Goal: Task Accomplishment & Management: Use online tool/utility

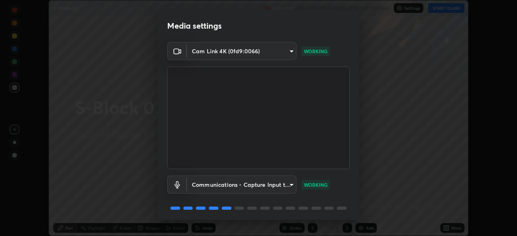
scroll to position [29, 0]
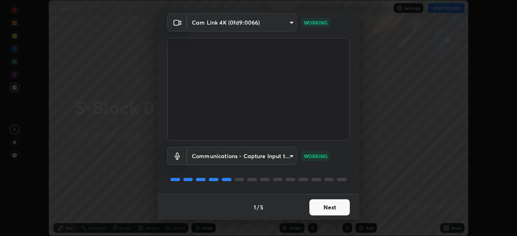
click at [332, 208] on button "Next" at bounding box center [329, 207] width 40 height 16
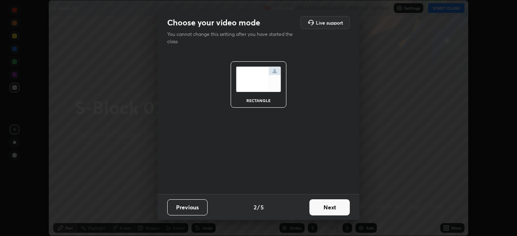
scroll to position [0, 0]
click at [335, 208] on button "Next" at bounding box center [329, 207] width 40 height 16
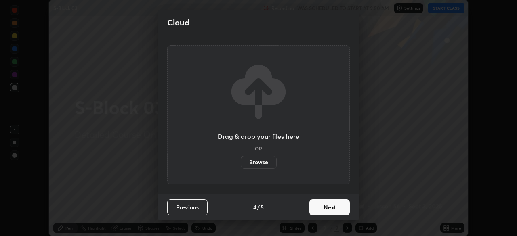
click at [336, 200] on button "Next" at bounding box center [329, 207] width 40 height 16
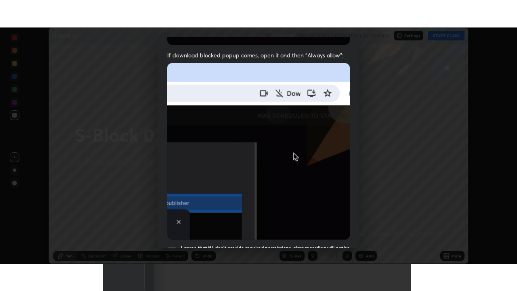
scroll to position [193, 0]
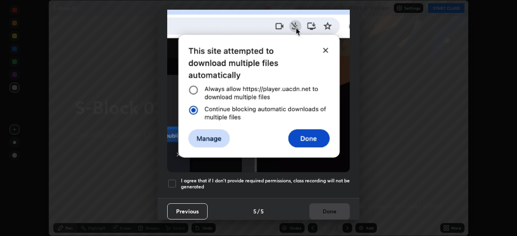
click at [170, 180] on div at bounding box center [172, 184] width 10 height 10
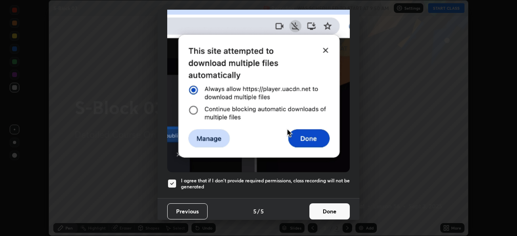
click at [329, 213] on button "Done" at bounding box center [329, 211] width 40 height 16
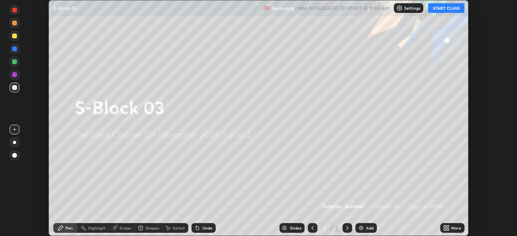
click at [445, 8] on button "START CLASS" at bounding box center [446, 8] width 36 height 10
click at [452, 229] on div "More" at bounding box center [456, 228] width 10 height 4
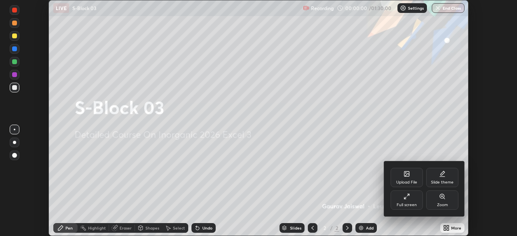
click at [409, 199] on icon at bounding box center [406, 196] width 6 height 6
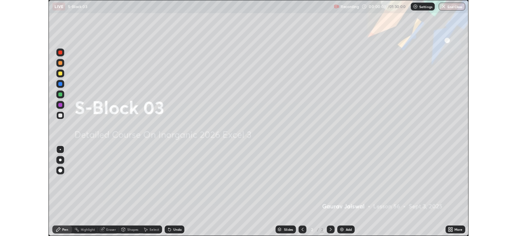
scroll to position [291, 517]
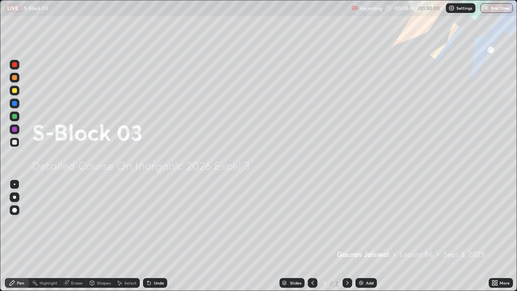
click at [367, 236] on div "Add" at bounding box center [365, 283] width 21 height 10
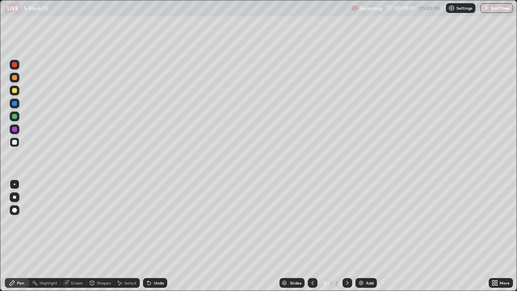
click at [312, 236] on icon at bounding box center [312, 282] width 6 height 6
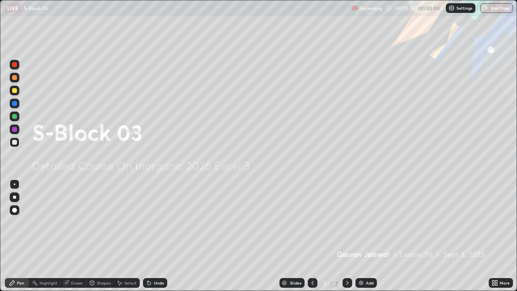
click at [361, 236] on img at bounding box center [361, 282] width 6 height 6
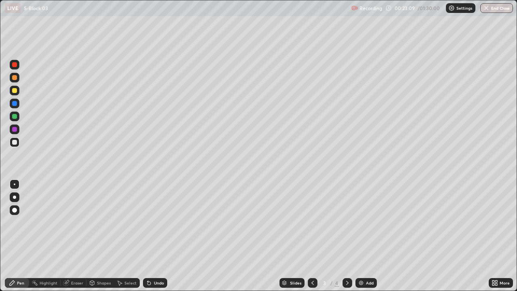
click at [346, 236] on icon at bounding box center [347, 282] width 6 height 6
click at [154, 236] on div "Undo" at bounding box center [159, 283] width 10 height 4
click at [160, 236] on div "Undo" at bounding box center [159, 283] width 10 height 4
click at [157, 236] on div "Undo" at bounding box center [159, 283] width 10 height 4
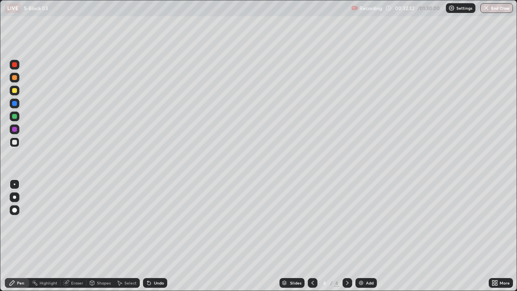
click at [15, 92] on div at bounding box center [14, 90] width 5 height 5
click at [472, 204] on button "Undo" at bounding box center [483, 204] width 23 height 10
click at [367, 236] on div "Add" at bounding box center [370, 283] width 8 height 4
click at [155, 236] on div "Undo" at bounding box center [159, 283] width 10 height 4
click at [151, 236] on div "Undo" at bounding box center [155, 283] width 24 height 10
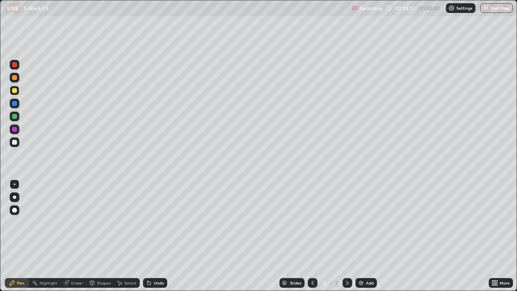
click at [152, 236] on div "Undo" at bounding box center [155, 283] width 24 height 10
click at [154, 236] on div "Undo" at bounding box center [159, 283] width 10 height 4
click at [152, 236] on div "Undo" at bounding box center [155, 283] width 24 height 10
click at [151, 236] on div "Undo" at bounding box center [155, 283] width 24 height 10
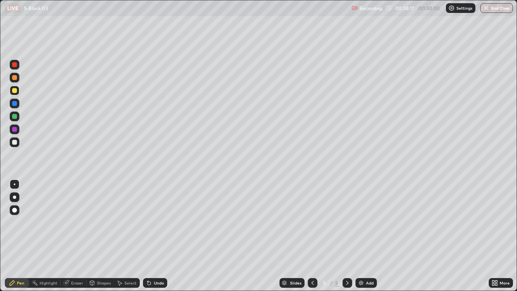
click at [151, 236] on div "Undo" at bounding box center [155, 283] width 24 height 10
click at [151, 236] on icon at bounding box center [149, 282] width 6 height 6
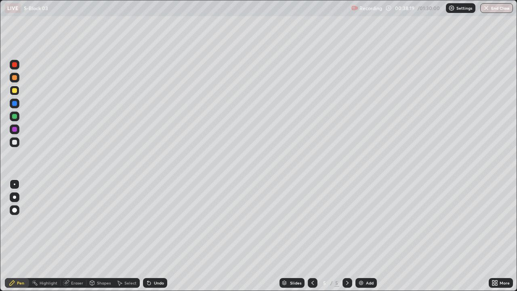
click at [151, 236] on icon at bounding box center [149, 282] width 6 height 6
click at [151, 236] on div "Undo" at bounding box center [155, 283] width 24 height 10
click at [151, 236] on icon at bounding box center [149, 282] width 6 height 6
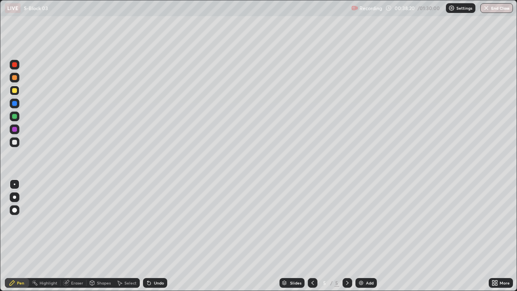
click at [151, 236] on icon at bounding box center [149, 282] width 6 height 6
click at [17, 142] on div at bounding box center [14, 142] width 5 height 5
click at [11, 145] on div at bounding box center [15, 142] width 10 height 10
click at [69, 236] on div "Eraser" at bounding box center [74, 283] width 26 height 10
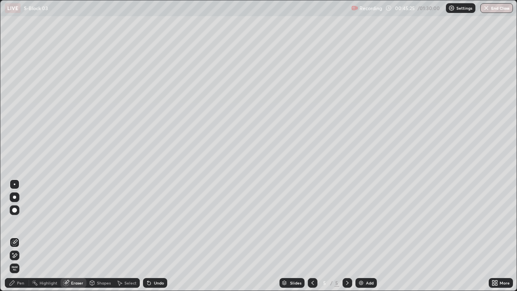
click at [23, 236] on div "Pen" at bounding box center [20, 283] width 7 height 4
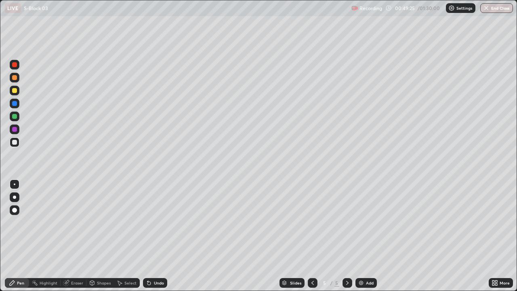
click at [373, 236] on div "Add" at bounding box center [365, 283] width 21 height 10
click at [16, 95] on div at bounding box center [15, 91] width 10 height 10
click at [150, 236] on div "Undo" at bounding box center [155, 283] width 24 height 10
click at [151, 236] on div "Undo" at bounding box center [155, 283] width 24 height 10
click at [374, 236] on div "Add" at bounding box center [365, 283] width 21 height 10
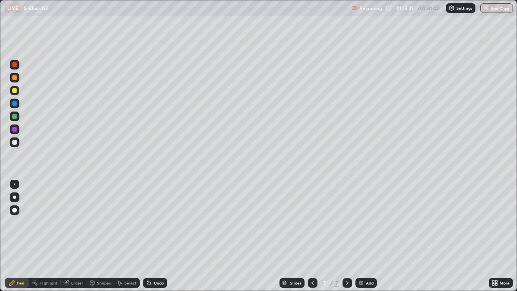
click at [496, 236] on icon at bounding box center [496, 284] width 2 height 2
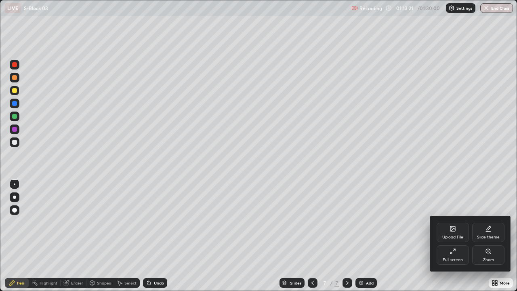
click at [454, 236] on div "Full screen" at bounding box center [452, 254] width 32 height 19
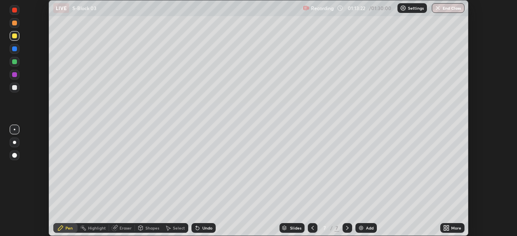
scroll to position [40136, 39855]
click at [450, 8] on button "End Class" at bounding box center [448, 8] width 33 height 10
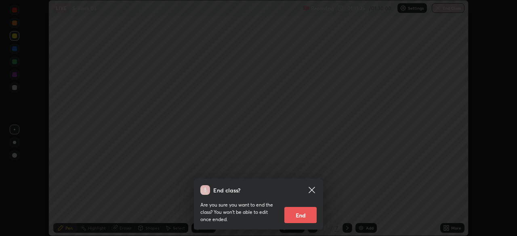
click at [313, 214] on button "End" at bounding box center [300, 215] width 32 height 16
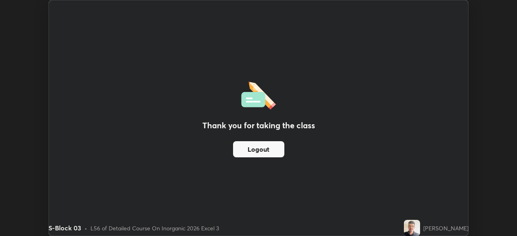
click at [264, 150] on button "Logout" at bounding box center [258, 149] width 51 height 16
